Goal: Task Accomplishment & Management: Manage account settings

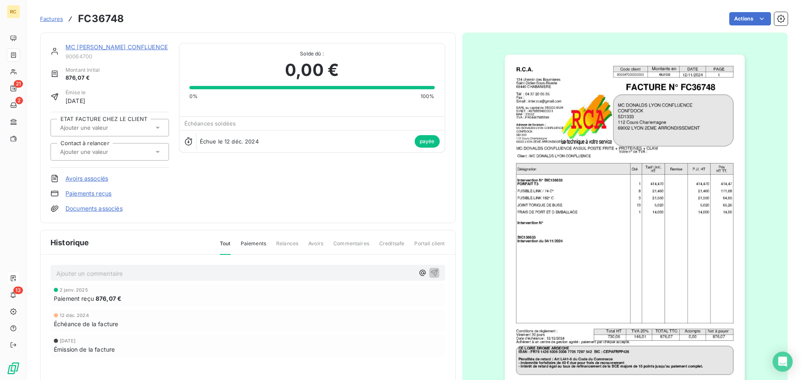
click at [16, 279] on icon at bounding box center [13, 278] width 7 height 7
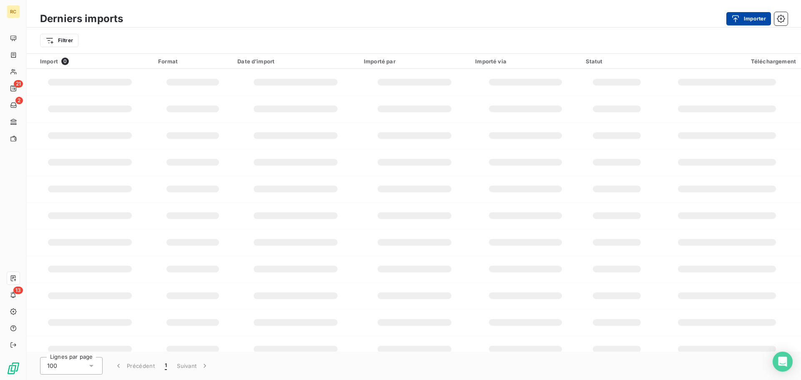
click at [743, 18] on button "Importer" at bounding box center [748, 18] width 45 height 13
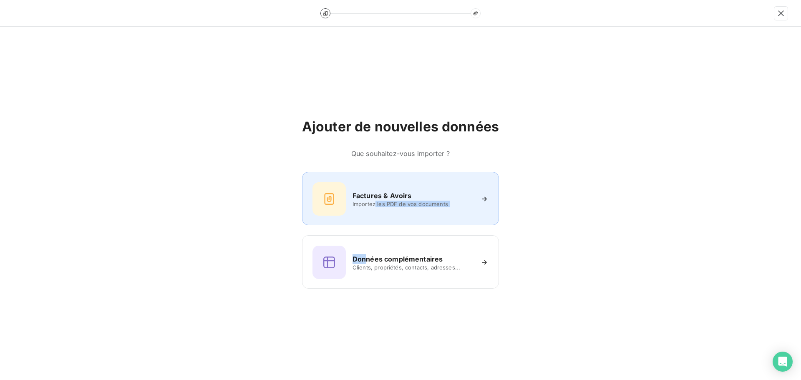
drag, startPoint x: 366, startPoint y: 252, endPoint x: 375, endPoint y: 202, distance: 51.2
click at [375, 202] on div "Factures & Avoirs Importez les PDF de vos documents Données complémentaires Cli…" at bounding box center [400, 230] width 197 height 117
click at [375, 190] on div "Factures & Avoirs Importez les PDF de vos documents" at bounding box center [400, 198] width 176 height 33
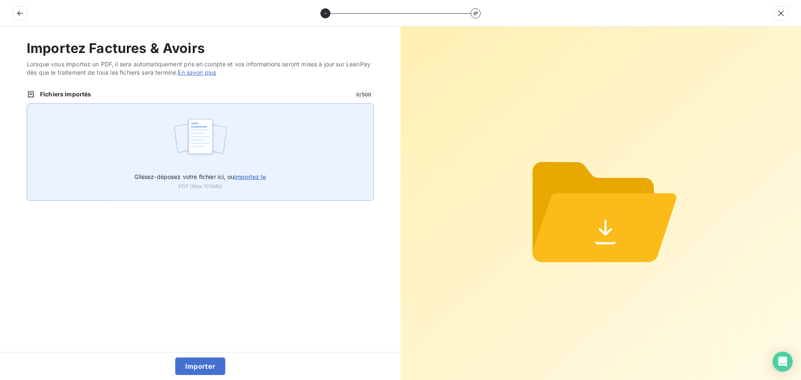
click at [183, 148] on img at bounding box center [200, 140] width 55 height 53
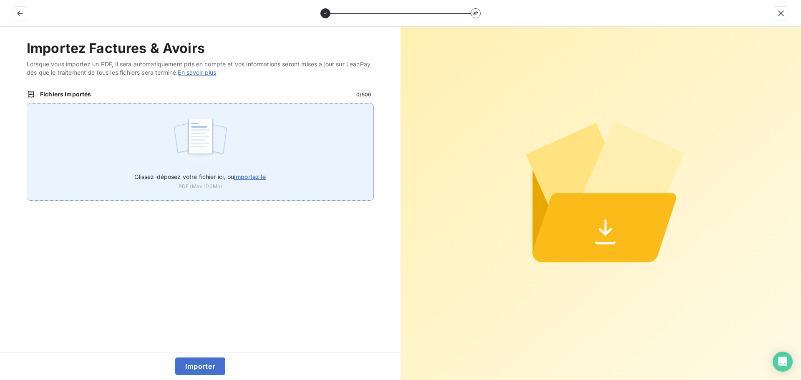
type input "C:\fakepath\FC39033.pdf"
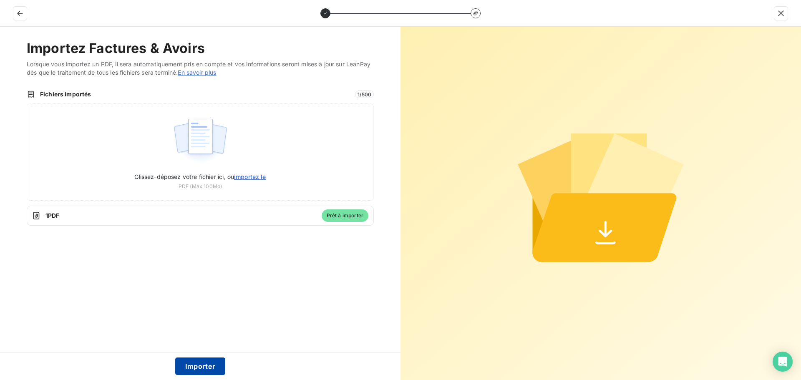
click at [183, 365] on button "Importer" at bounding box center [200, 366] width 50 height 18
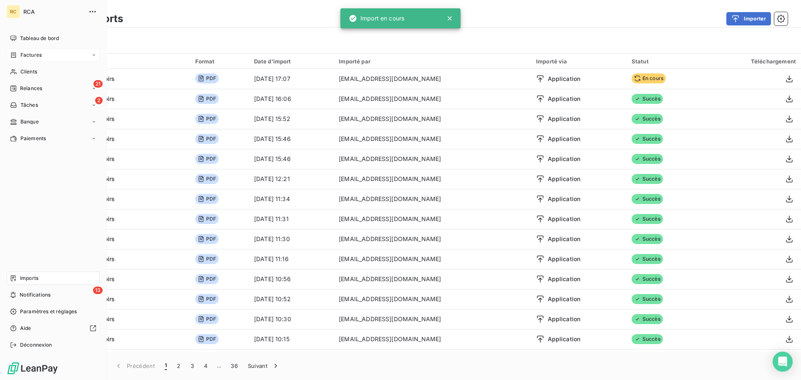
click at [17, 56] on div "Factures" at bounding box center [26, 55] width 32 height 8
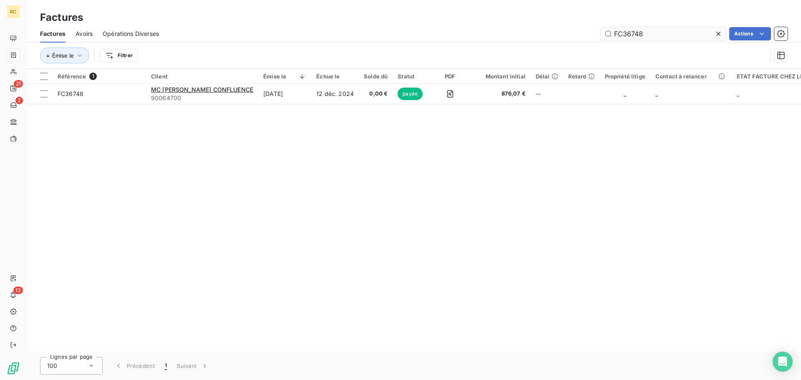
click at [679, 33] on input "FC36748" at bounding box center [663, 33] width 125 height 13
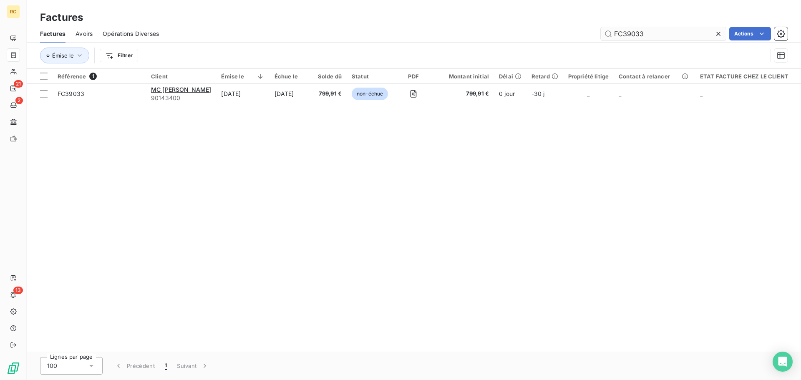
type input "FC39033"
click at [91, 83] on div at bounding box center [99, 83] width 93 height 0
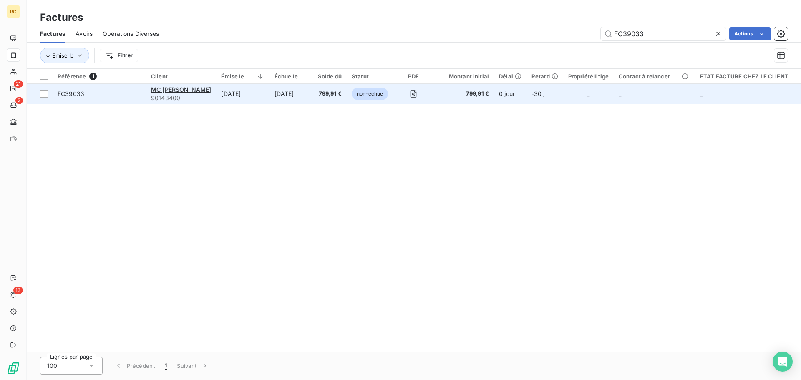
click at [85, 95] on span "FC39033" at bounding box center [99, 94] width 83 height 8
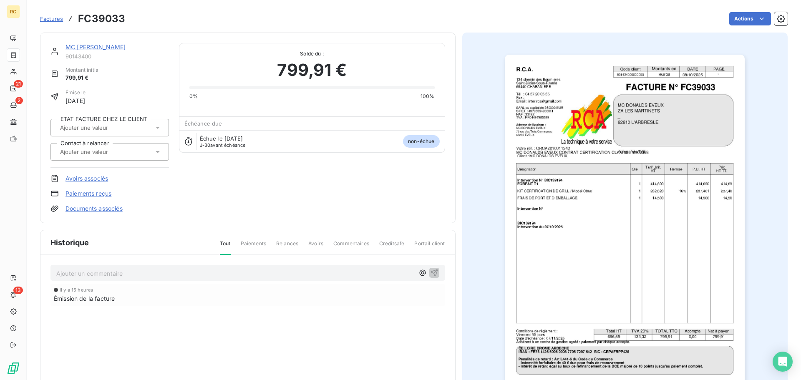
click at [92, 206] on link "Documents associés" at bounding box center [93, 208] width 57 height 8
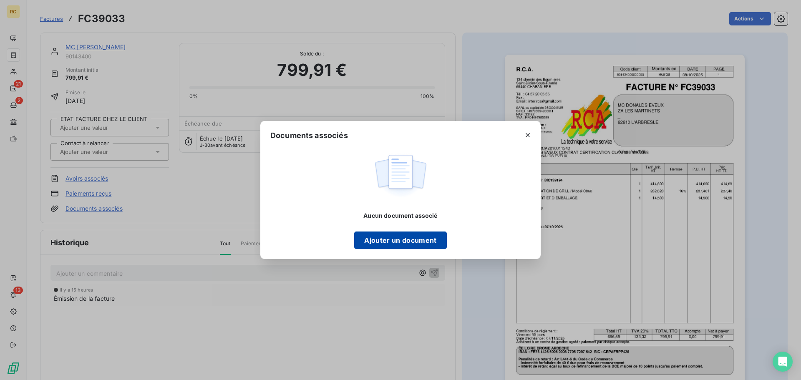
click at [386, 238] on button "Ajouter un document" at bounding box center [400, 240] width 92 height 18
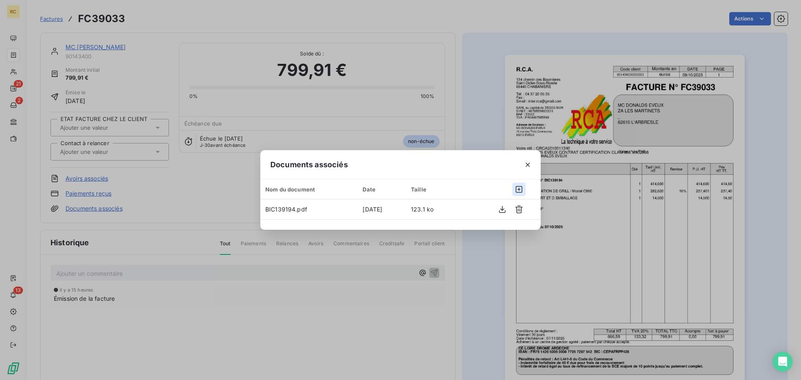
click at [520, 187] on icon "button" at bounding box center [519, 189] width 8 height 8
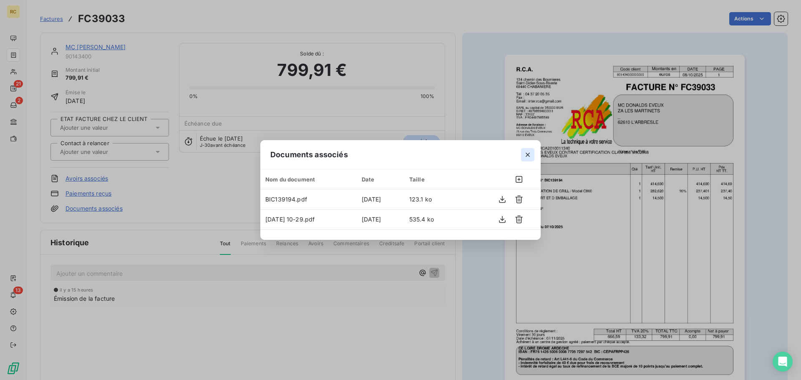
click at [528, 156] on icon "button" at bounding box center [527, 155] width 8 height 8
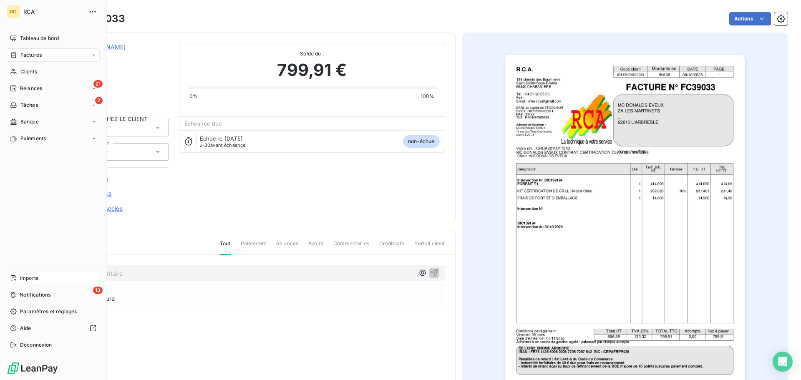
click at [33, 277] on span "Imports" at bounding box center [29, 278] width 18 height 8
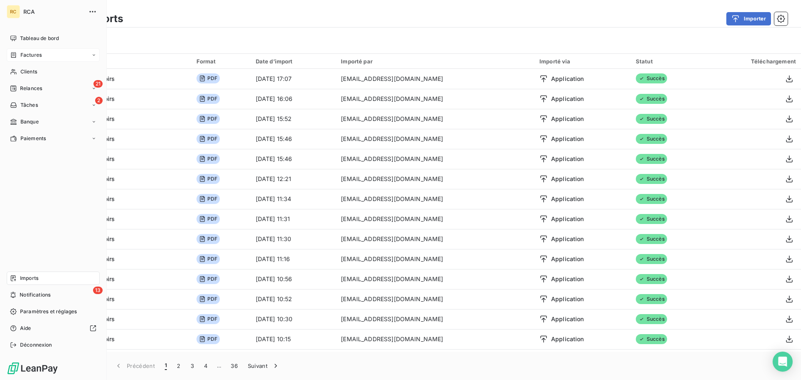
click at [10, 50] on div "Factures" at bounding box center [53, 54] width 93 height 13
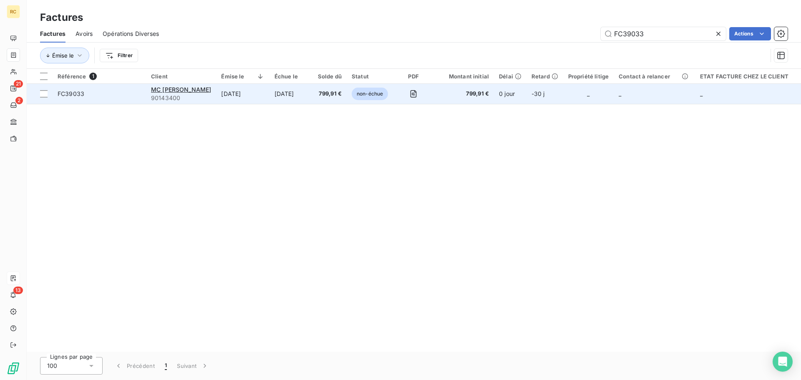
click at [101, 94] on span "FC39033" at bounding box center [99, 94] width 83 height 8
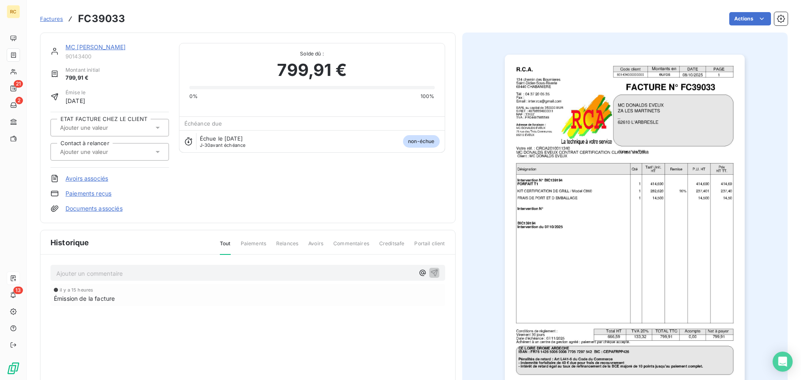
click at [98, 202] on div "MC [PERSON_NAME] EVEUX 90143400 Montant initial 799,91 € Émise le [DATE] ETAT F…" at bounding box center [109, 128] width 118 height 170
click at [99, 211] on link "Documents associés" at bounding box center [93, 208] width 57 height 8
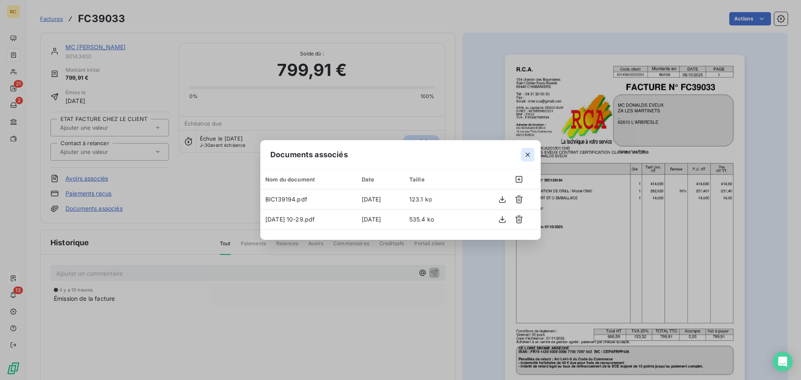
click at [526, 159] on button "button" at bounding box center [527, 154] width 13 height 13
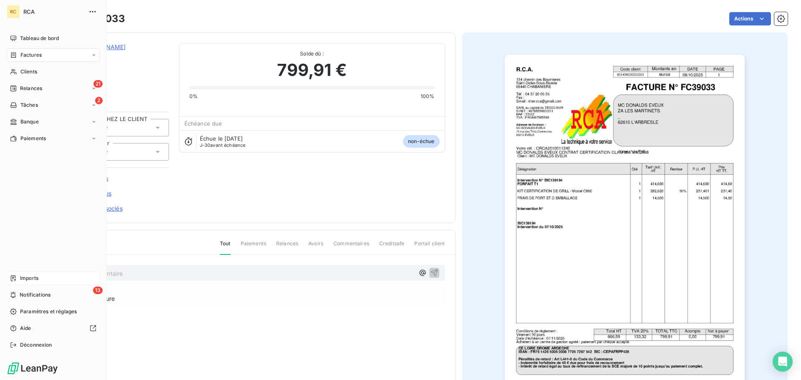
click at [29, 9] on span "RCA" at bounding box center [53, 11] width 60 height 7
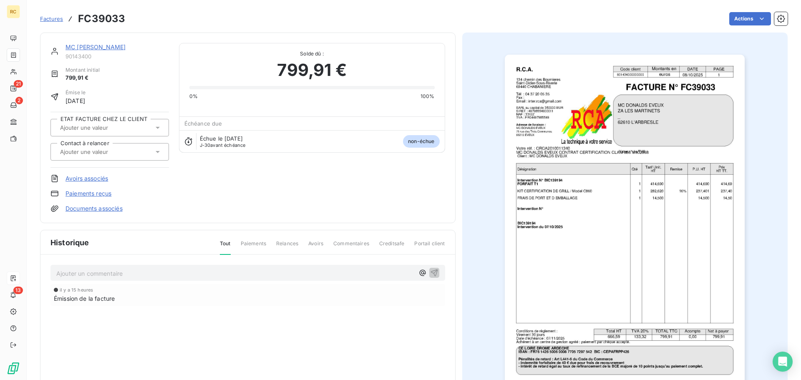
click at [46, 20] on span "Factures" at bounding box center [51, 18] width 23 height 7
